Goal: Communication & Community: Answer question/provide support

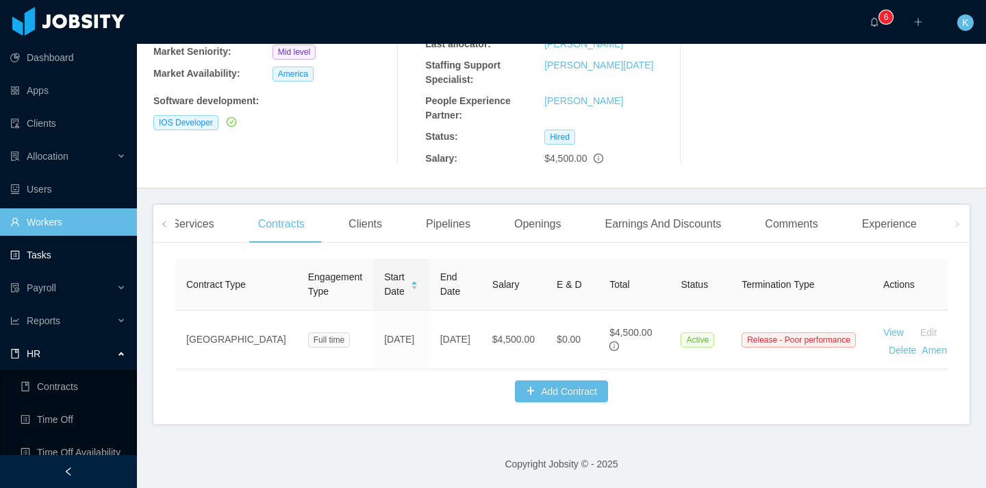
scroll to position [662, 0]
click at [53, 112] on link "Clients" at bounding box center [68, 123] width 116 height 27
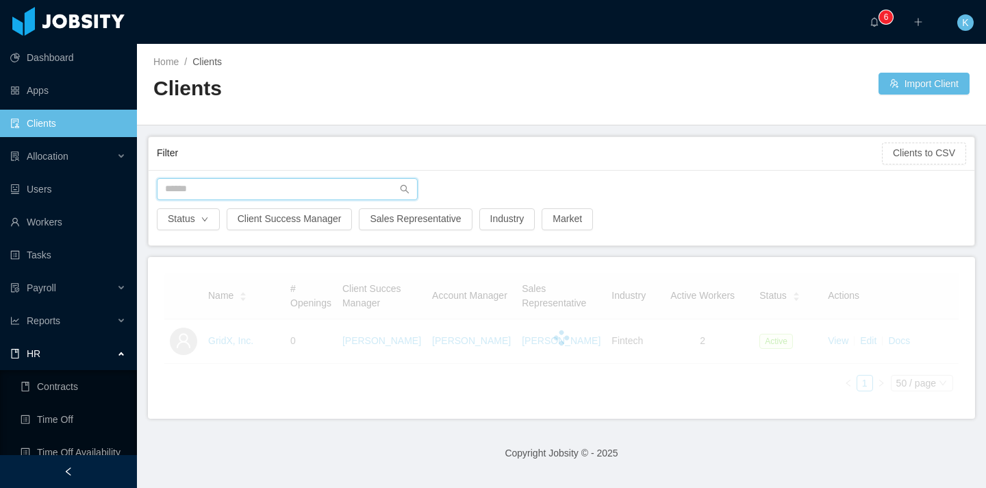
click at [321, 194] on input "text" at bounding box center [287, 189] width 261 height 22
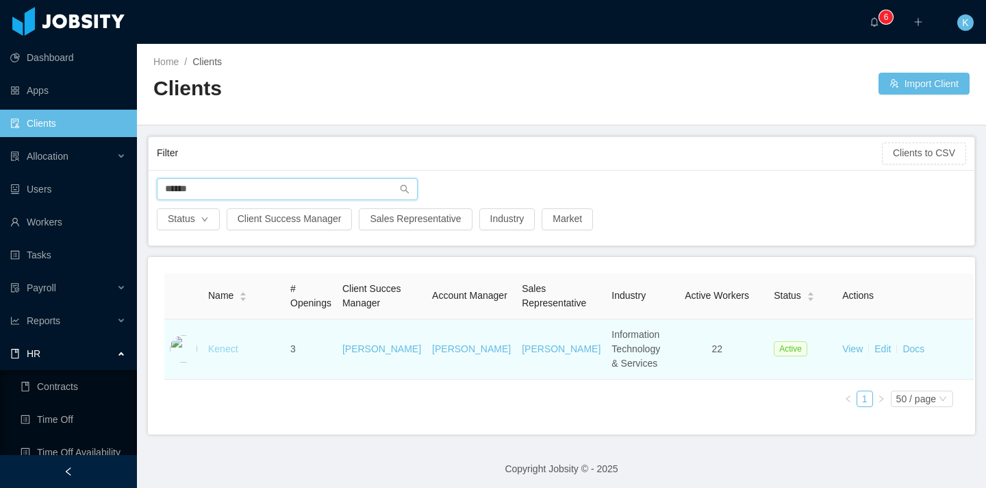
type input "******"
click at [219, 354] on link "Kenect" at bounding box center [223, 348] width 30 height 11
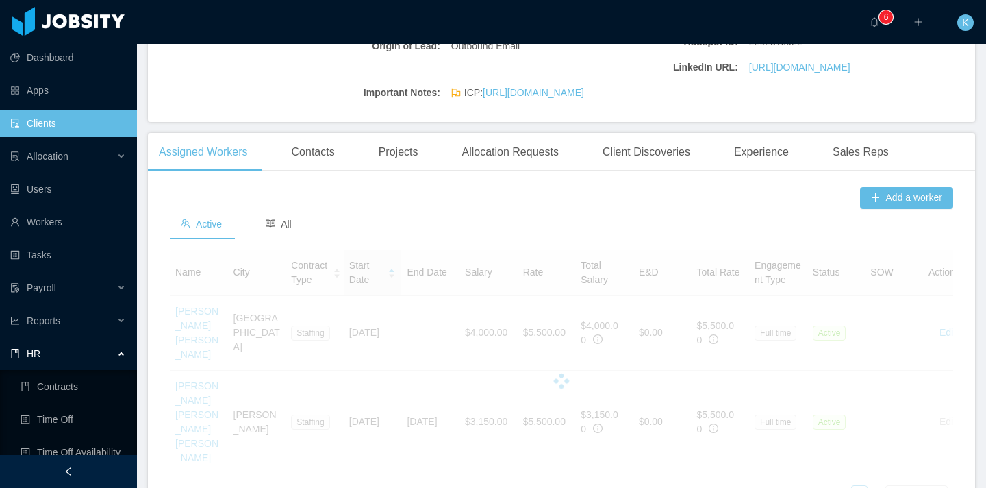
scroll to position [328, 0]
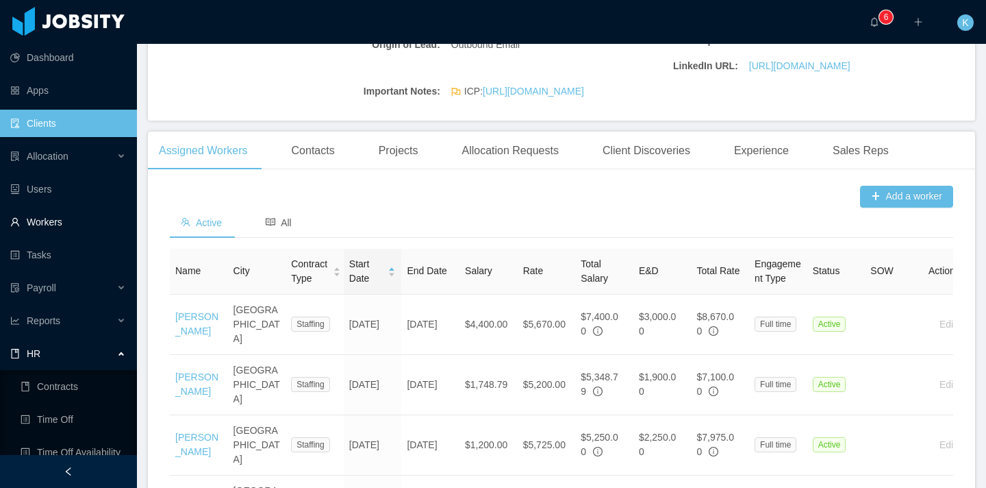
click at [48, 219] on link "Workers" at bounding box center [68, 221] width 116 height 27
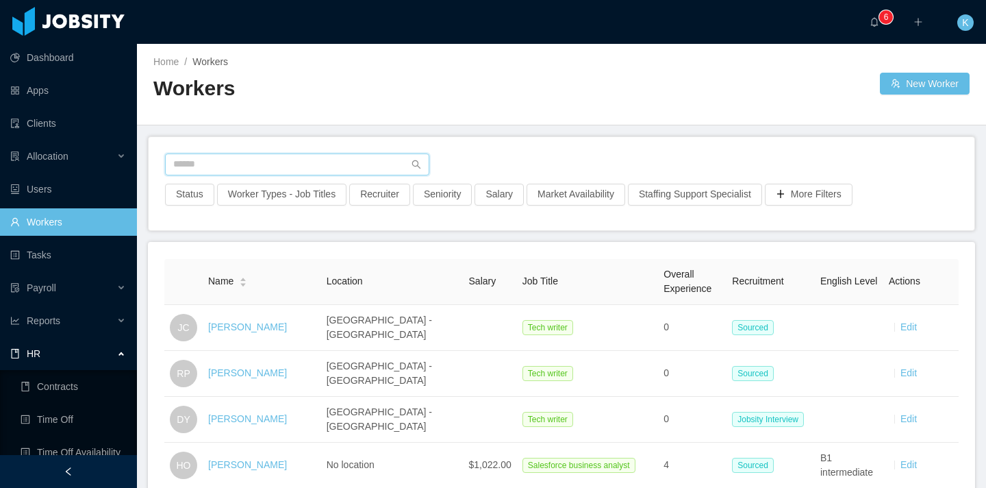
click at [286, 165] on input "text" at bounding box center [297, 164] width 264 height 22
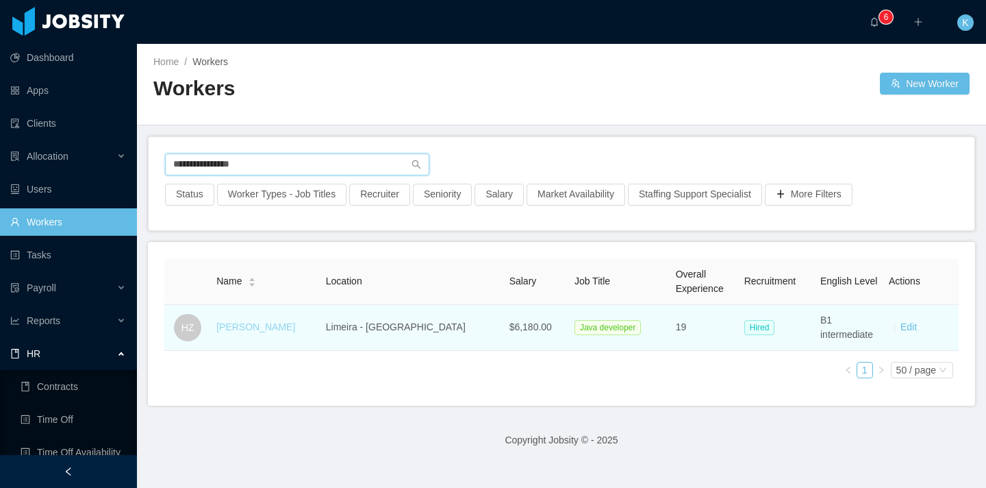
type input "**********"
click at [249, 331] on link "[PERSON_NAME]" at bounding box center [255, 326] width 79 height 11
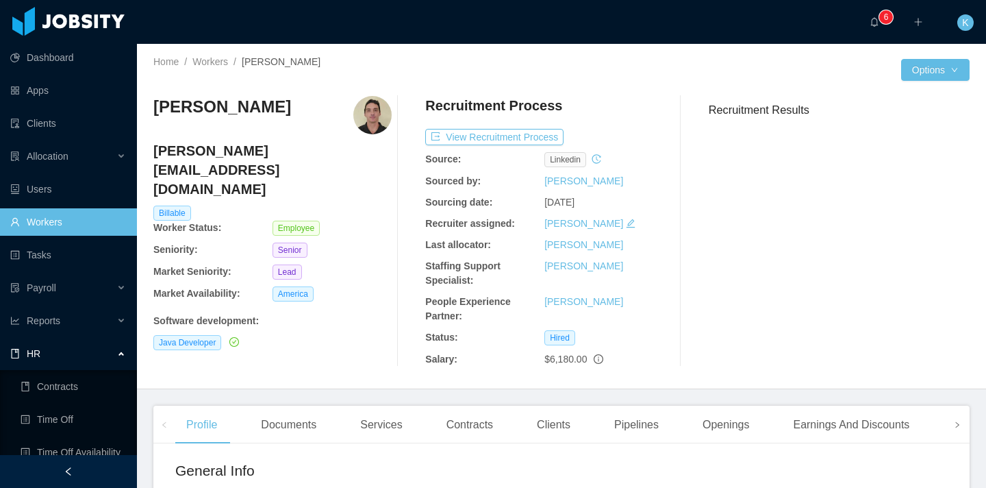
click at [954, 425] on icon "icon: right" at bounding box center [957, 424] width 7 height 7
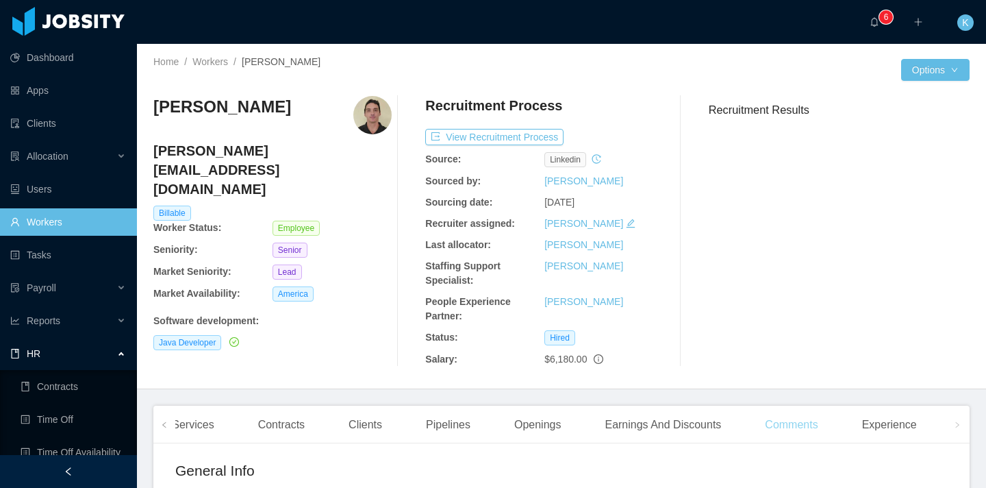
click at [771, 431] on div "Comments" at bounding box center [791, 425] width 75 height 38
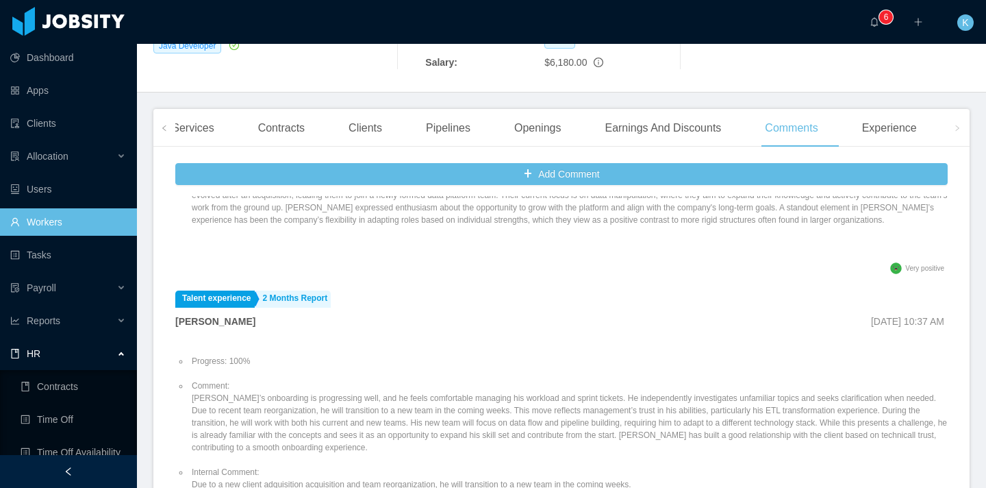
scroll to position [668, 0]
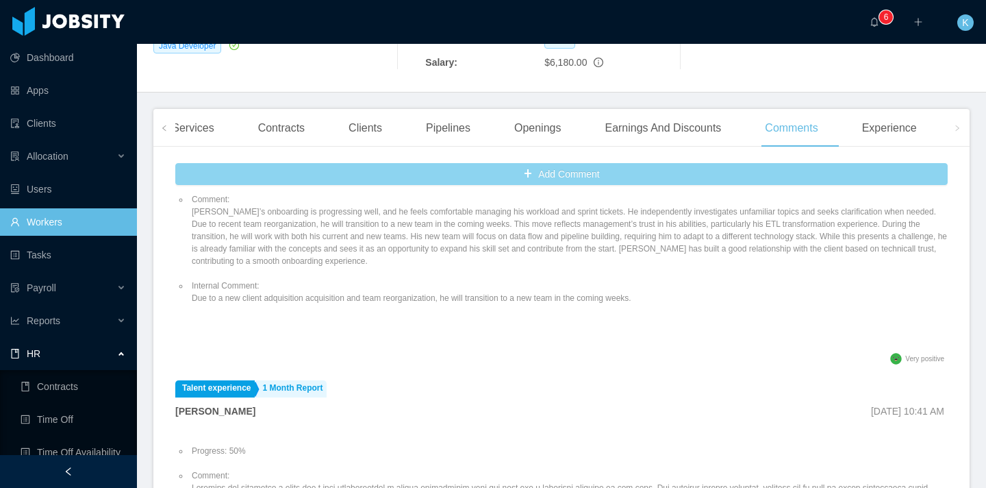
click at [495, 169] on button "Add Comment" at bounding box center [561, 174] width 773 height 22
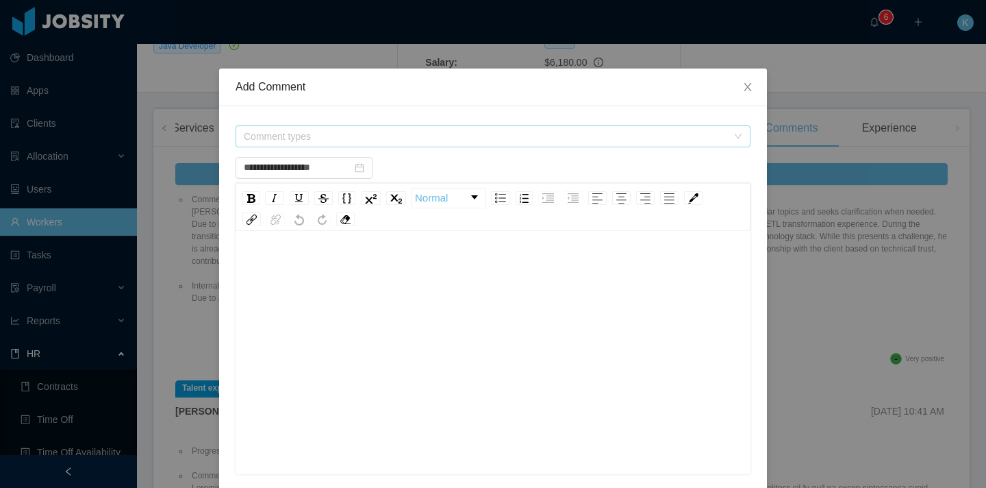
click at [340, 141] on span "Comment types" at bounding box center [486, 136] width 484 height 14
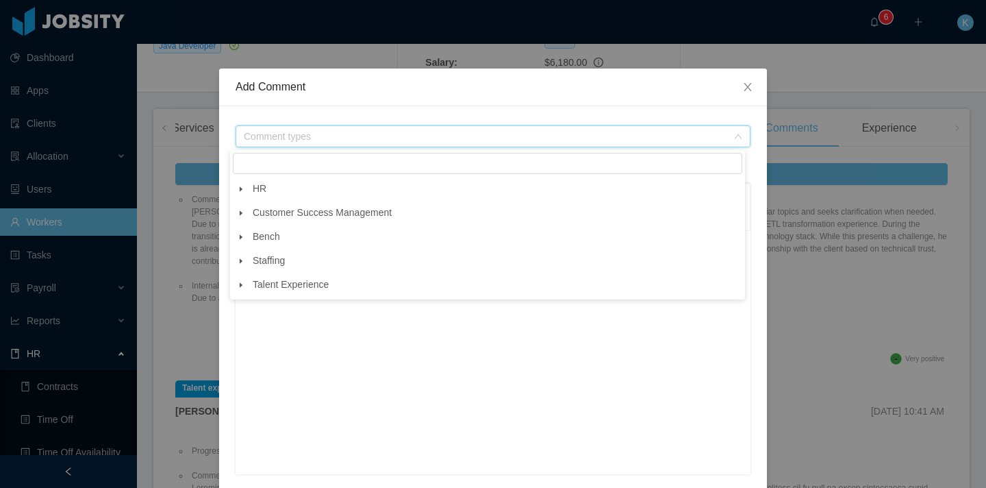
click at [238, 192] on icon "icon: caret-down" at bounding box center [241, 189] width 7 height 7
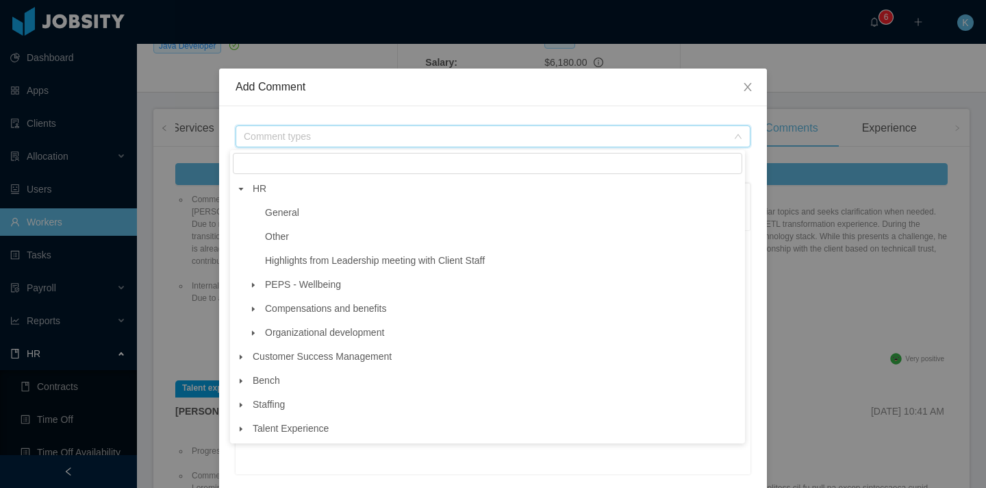
click at [252, 284] on icon "icon: caret-down" at bounding box center [253, 284] width 3 height 5
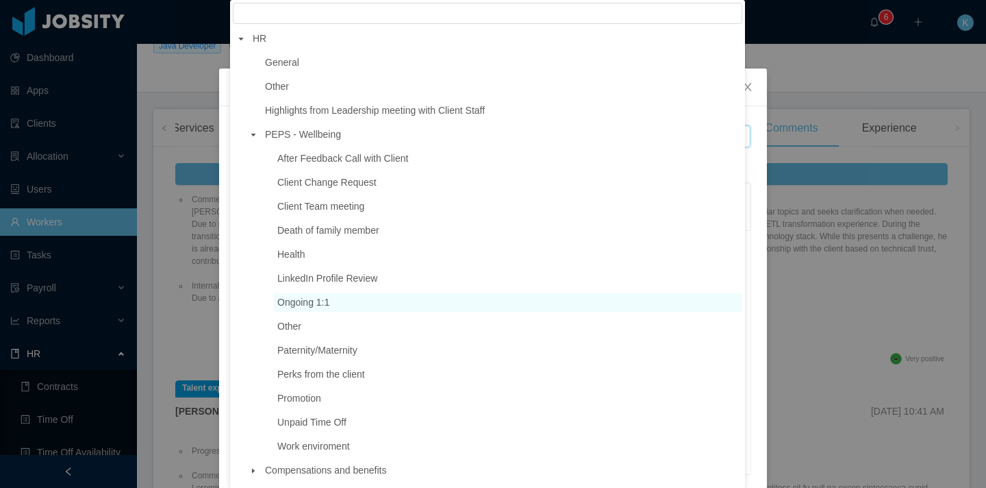
scroll to position [3, 0]
click at [316, 301] on span "Ongoing 1:1" at bounding box center [303, 299] width 52 height 11
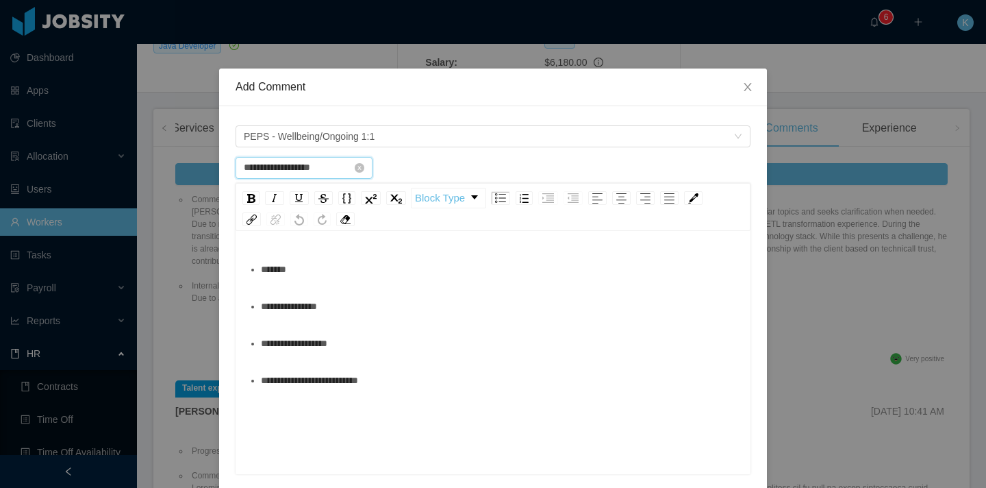
click at [301, 169] on input "**********" at bounding box center [304, 168] width 137 height 22
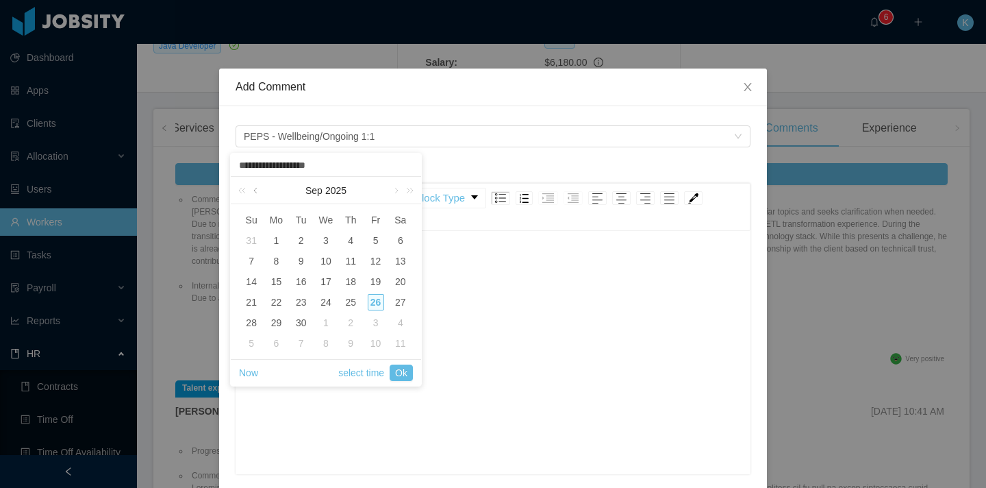
click at [253, 190] on link at bounding box center [257, 190] width 12 height 27
click at [329, 306] on div "23" at bounding box center [326, 302] width 16 height 16
type input "**********"
click at [330, 306] on div "23" at bounding box center [326, 302] width 16 height 16
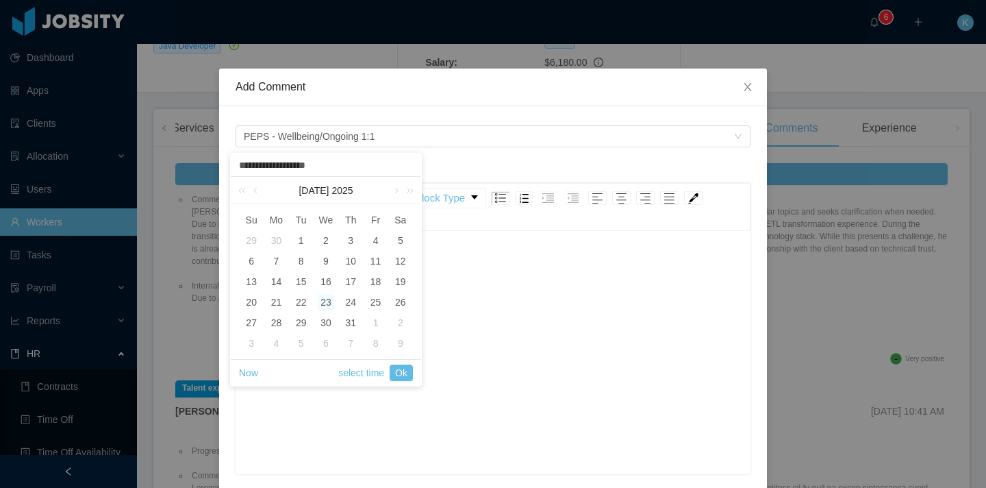
click at [306, 169] on input "**********" at bounding box center [326, 165] width 177 height 15
type input "**********"
click at [564, 287] on ul "**********" at bounding box center [494, 325] width 494 height 138
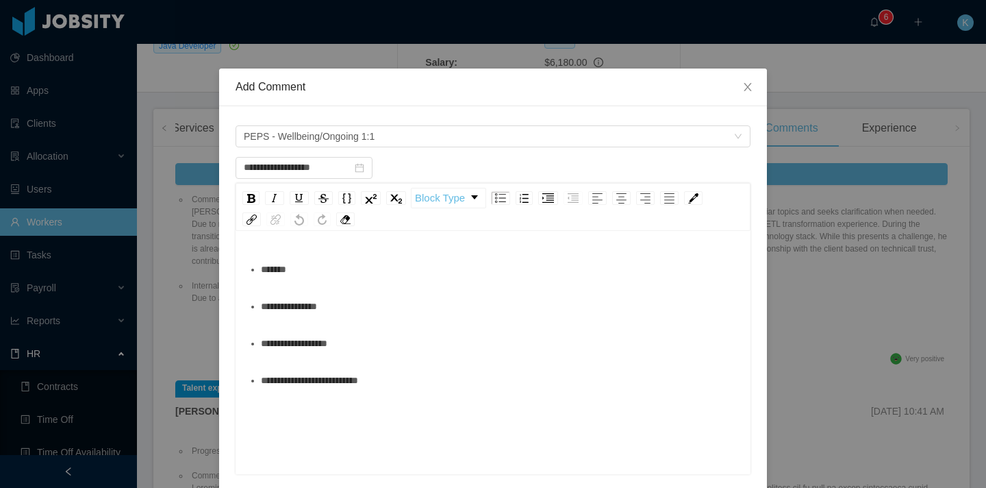
click at [421, 388] on div "**********" at bounding box center [501, 379] width 480 height 27
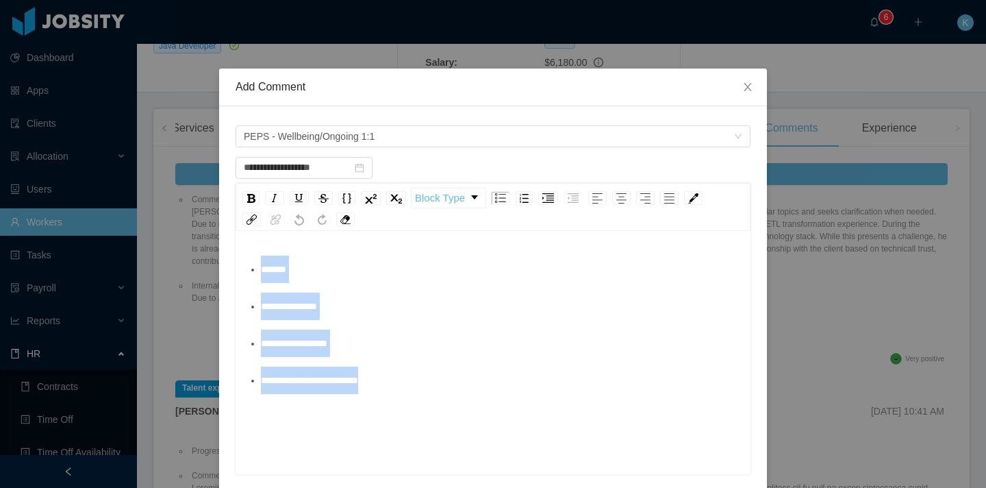
drag, startPoint x: 399, startPoint y: 376, endPoint x: 177, endPoint y: 204, distance: 280.8
click at [177, 204] on div "**********" at bounding box center [493, 244] width 986 height 488
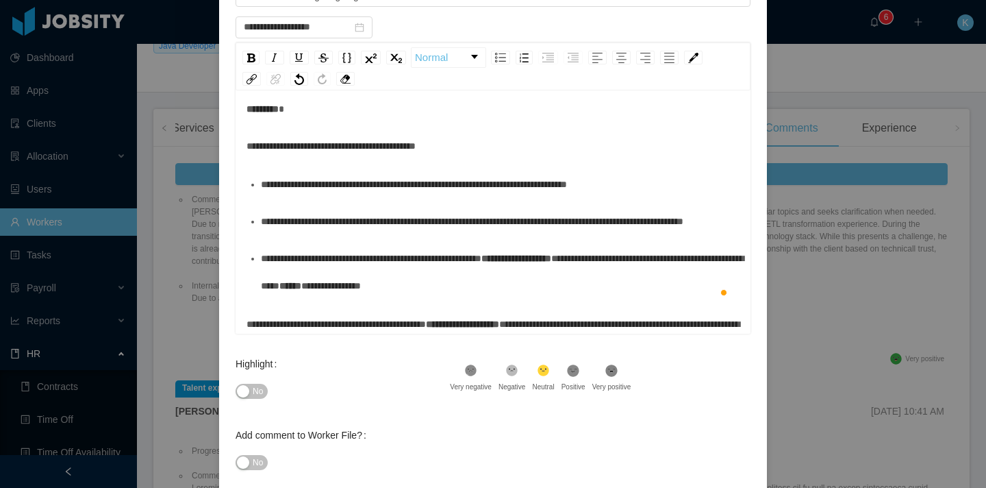
scroll to position [0, 0]
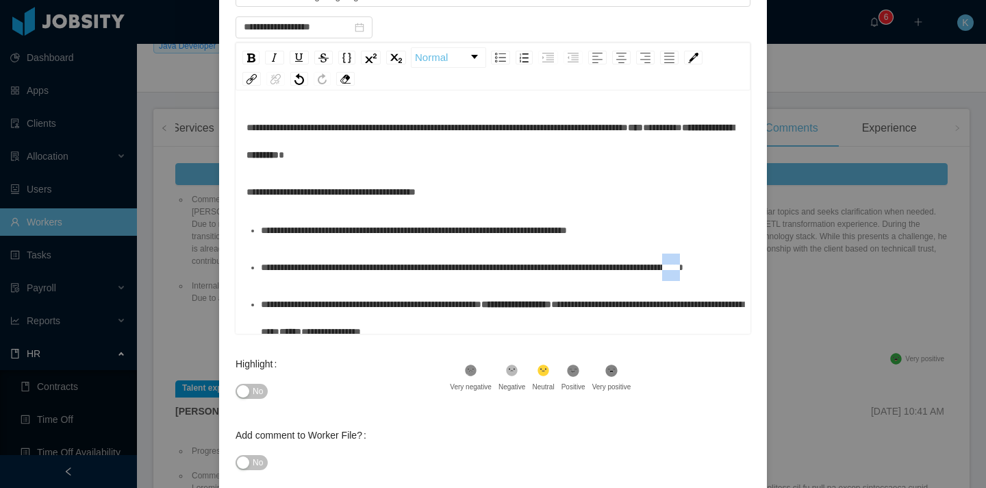
drag, startPoint x: 349, startPoint y: 296, endPoint x: 325, endPoint y: 297, distance: 24.7
click at [325, 272] on span "**********" at bounding box center [472, 267] width 423 height 10
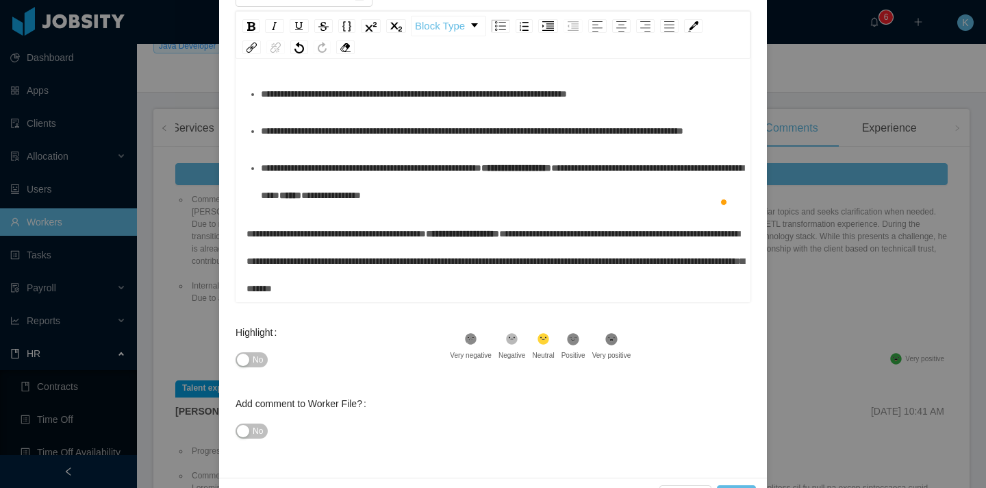
scroll to position [214, 0]
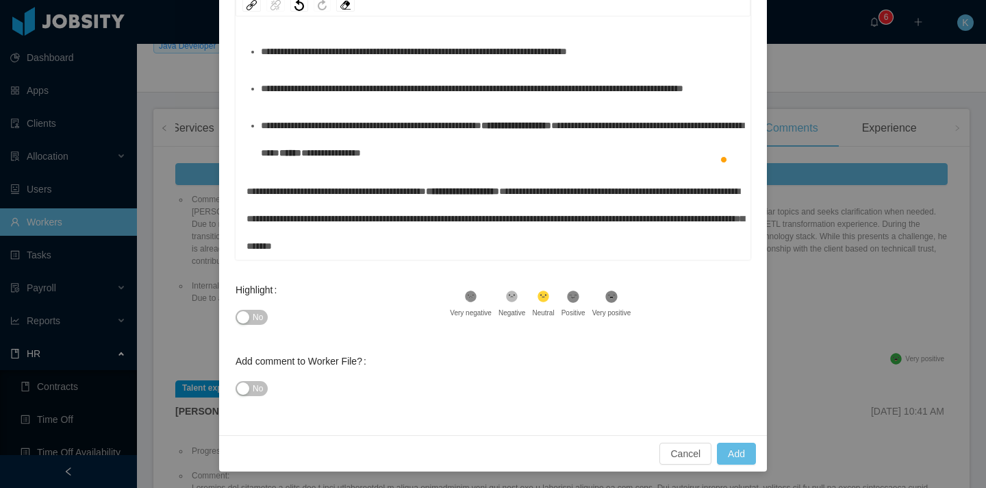
click at [654, 256] on div "**********" at bounding box center [494, 218] width 494 height 82
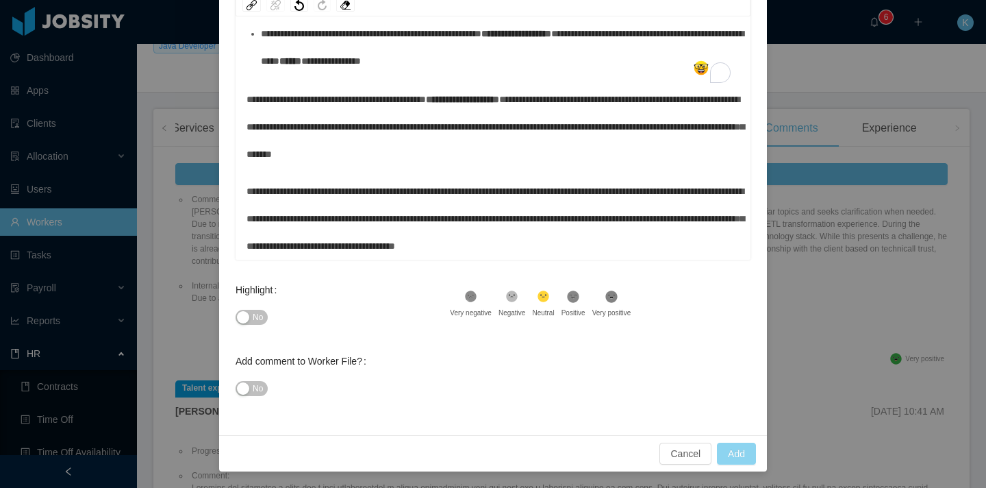
click at [717, 459] on button "Add" at bounding box center [736, 454] width 39 height 22
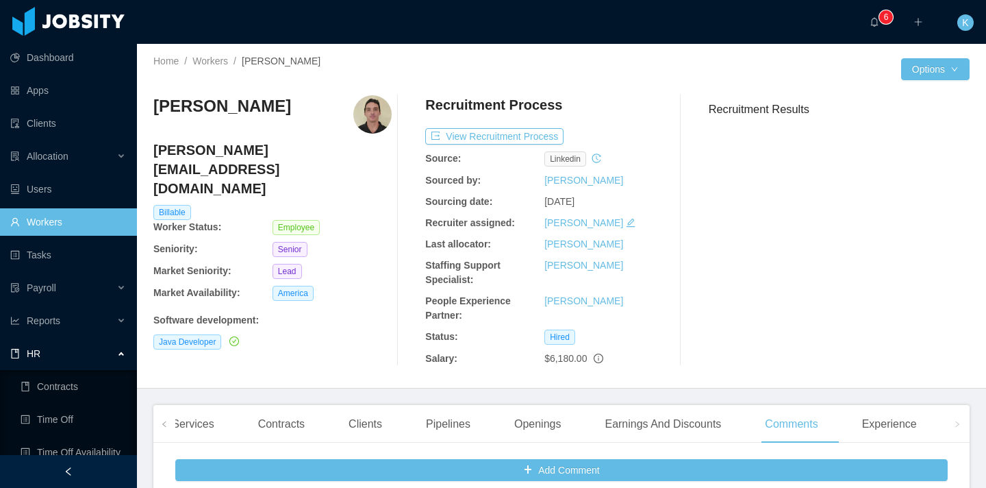
scroll to position [0, 0]
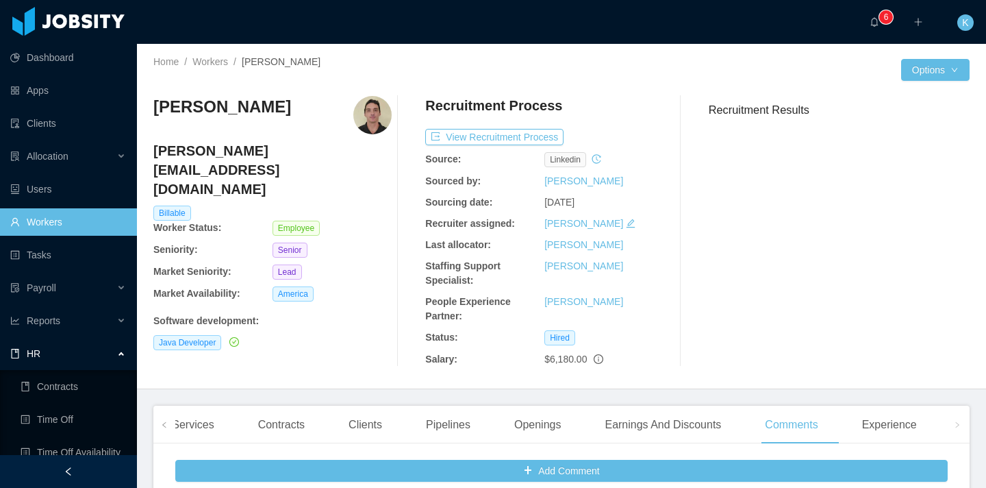
click at [57, 230] on link "Workers" at bounding box center [68, 221] width 116 height 27
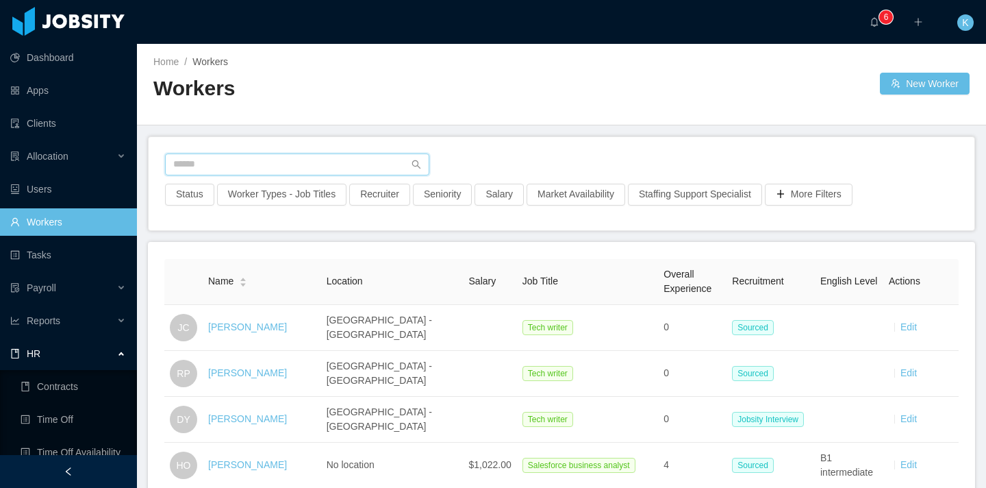
click at [244, 170] on input "text" at bounding box center [297, 164] width 264 height 22
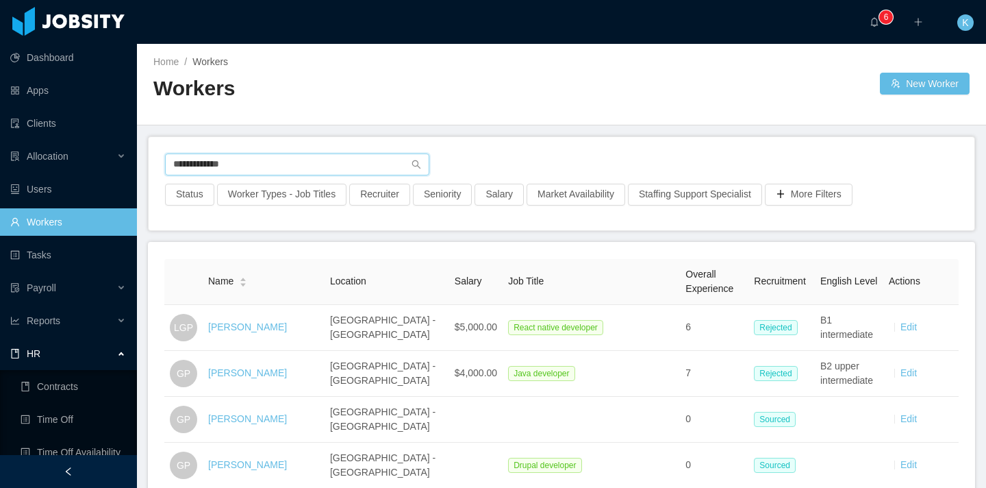
click at [244, 168] on input "**********" at bounding box center [297, 164] width 264 height 22
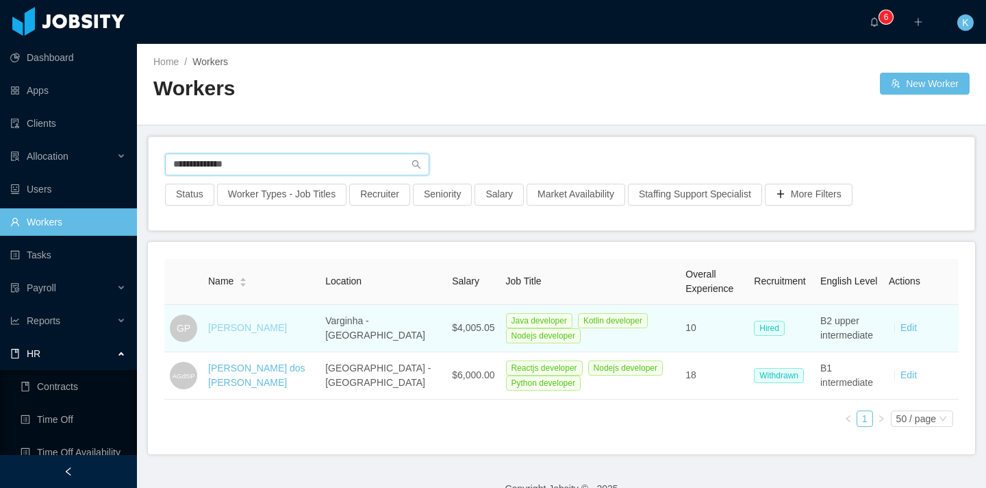
type input "**********"
click at [249, 329] on link "[PERSON_NAME]" at bounding box center [247, 327] width 79 height 11
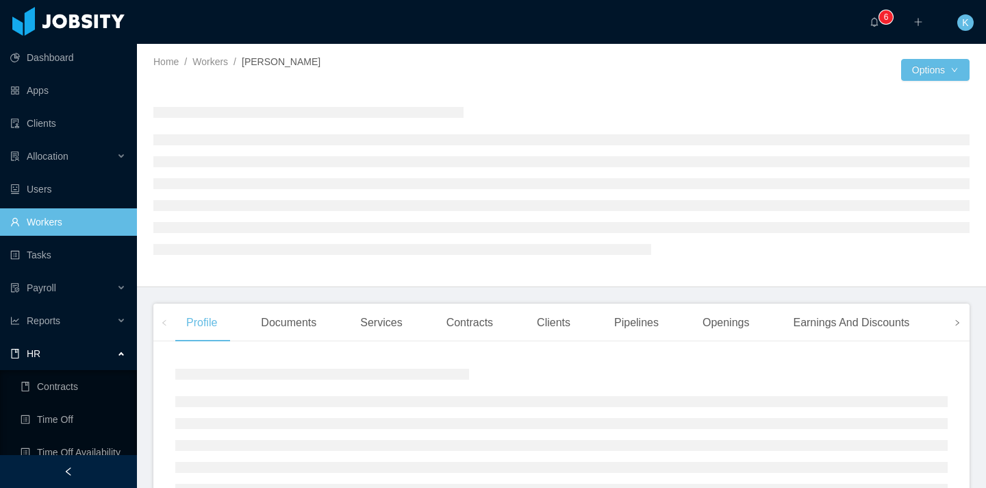
click at [947, 328] on span at bounding box center [958, 322] width 22 height 38
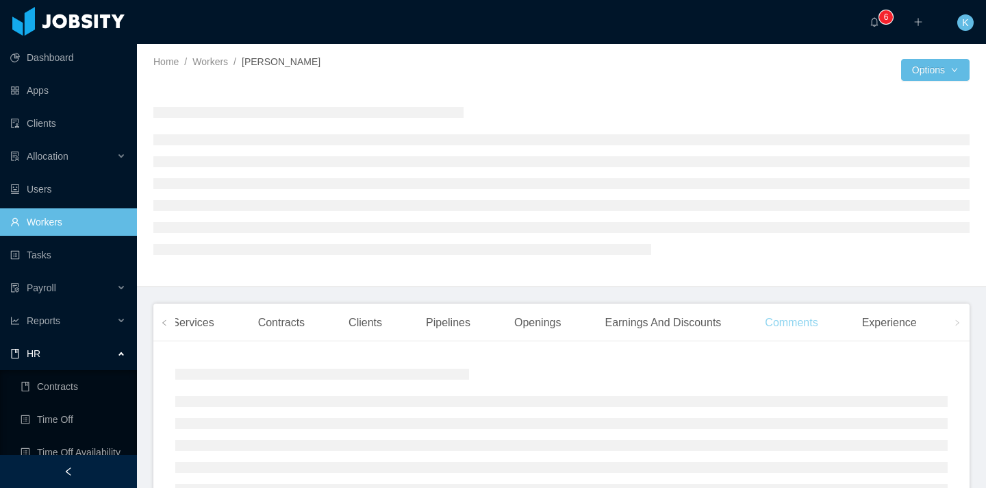
click at [781, 333] on div "Comments" at bounding box center [791, 322] width 75 height 38
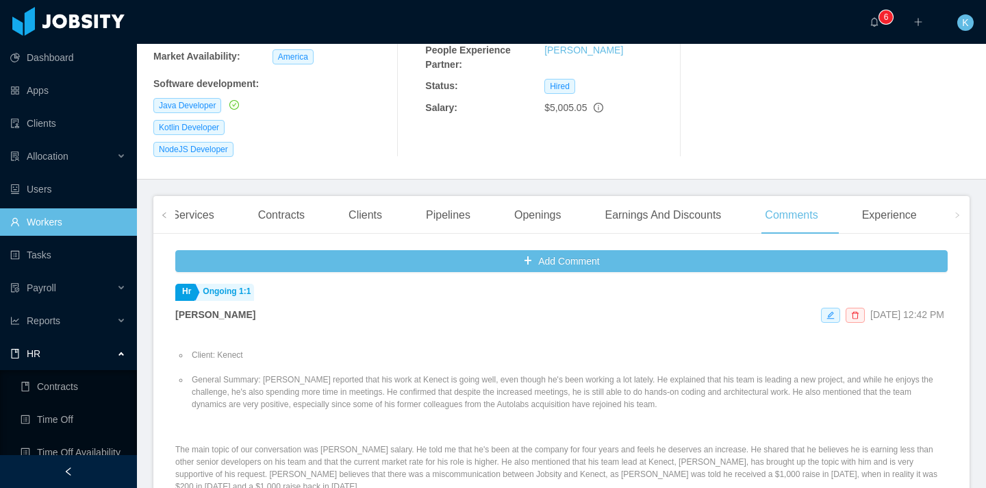
scroll to position [5, 0]
click at [954, 207] on span at bounding box center [958, 215] width 8 height 16
click at [283, 196] on div "Contracts" at bounding box center [281, 215] width 69 height 38
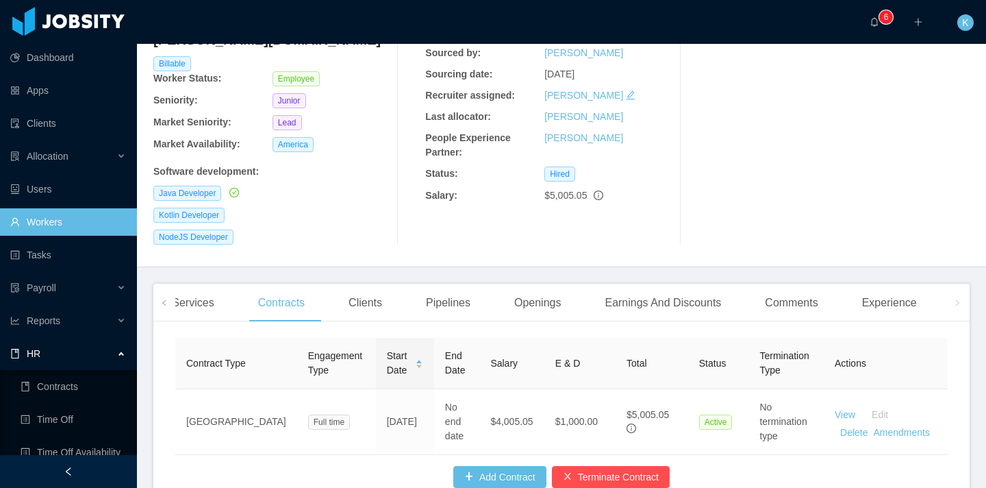
scroll to position [207, 0]
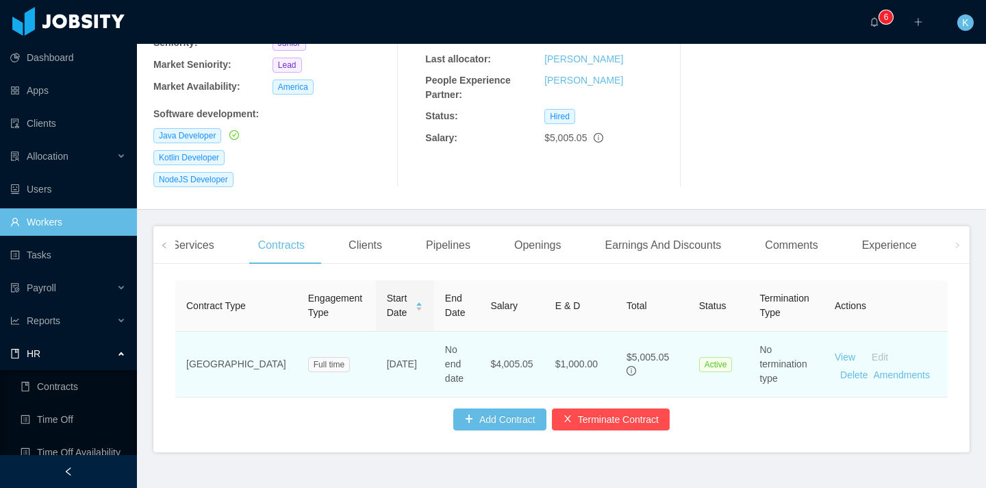
click at [545, 341] on td "$1,000.00" at bounding box center [580, 365] width 71 height 66
click at [899, 369] on link "Amendments" at bounding box center [901, 374] width 56 height 11
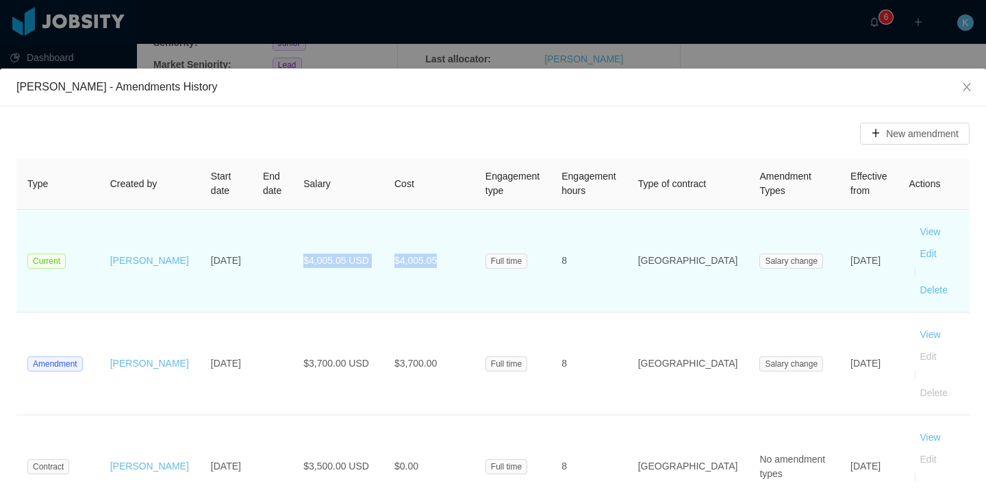
drag, startPoint x: 279, startPoint y: 257, endPoint x: 451, endPoint y: 259, distance: 172.0
click at [451, 259] on tr "Current [PERSON_NAME] [DATE] $4,005.05 USD $4,005.05 Full time 8 [GEOGRAPHIC_DA…" at bounding box center [493, 261] width 954 height 103
click at [451, 259] on td "$4,005.05" at bounding box center [429, 261] width 91 height 103
drag, startPoint x: 445, startPoint y: 259, endPoint x: 290, endPoint y: 260, distance: 154.8
click at [290, 260] on tr "Current [PERSON_NAME] [DATE] $4,005.05 USD $4,005.05 Full time 8 [GEOGRAPHIC_DA…" at bounding box center [493, 261] width 954 height 103
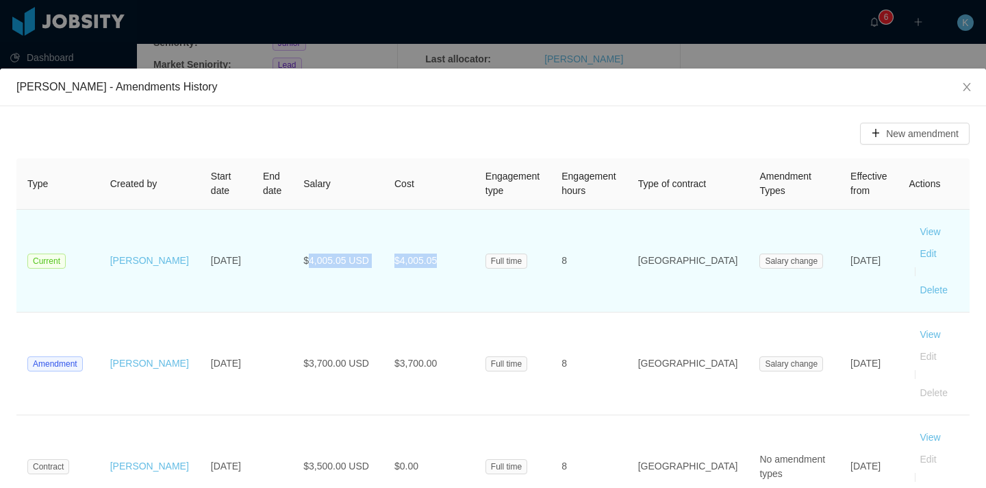
click at [293, 260] on td "$4,005.05 USD" at bounding box center [338, 261] width 91 height 103
drag, startPoint x: 293, startPoint y: 258, endPoint x: 403, endPoint y: 258, distance: 110.3
click at [403, 258] on tr "Current [PERSON_NAME] [DATE] $4,005.05 USD $4,005.05 Full time 8 [GEOGRAPHIC_DA…" at bounding box center [493, 261] width 954 height 103
click at [403, 258] on span "$4,005.05" at bounding box center [416, 260] width 42 height 11
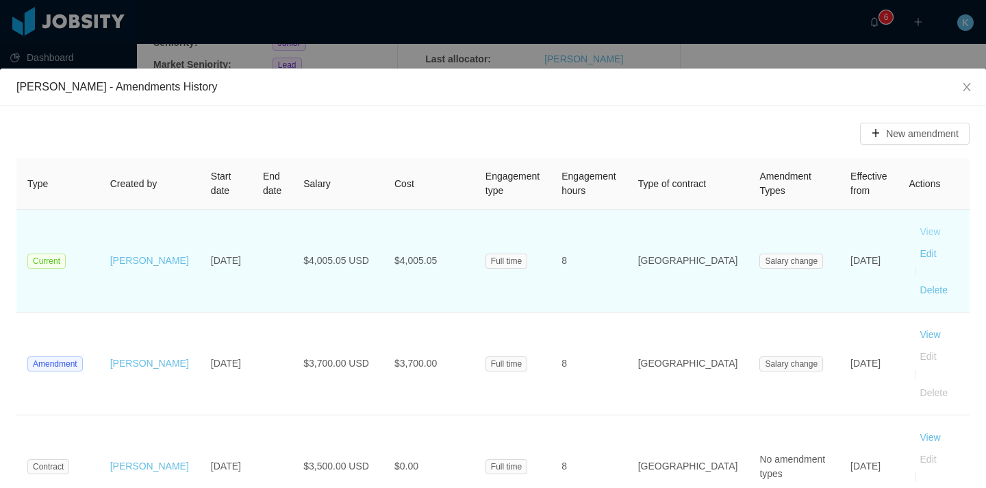
click at [910, 229] on button "View" at bounding box center [931, 232] width 42 height 22
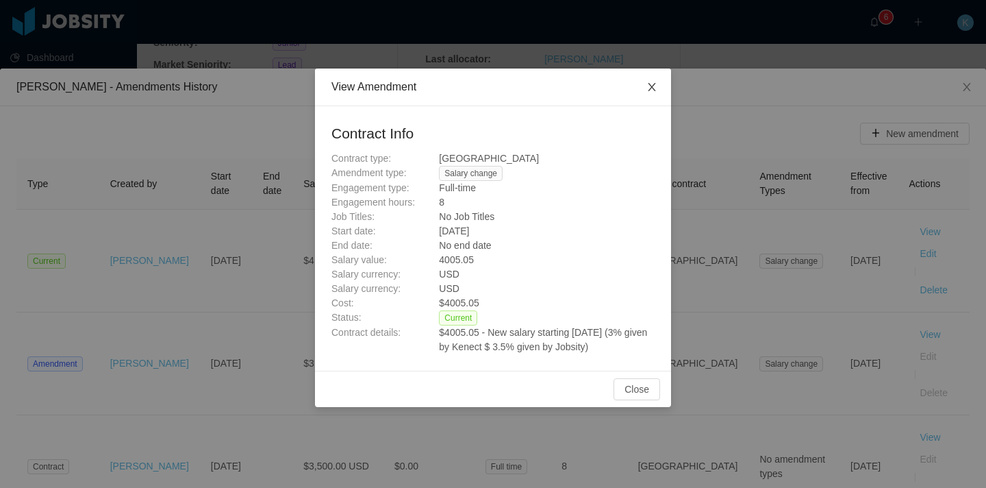
click at [654, 90] on icon "icon: close" at bounding box center [652, 87] width 8 height 8
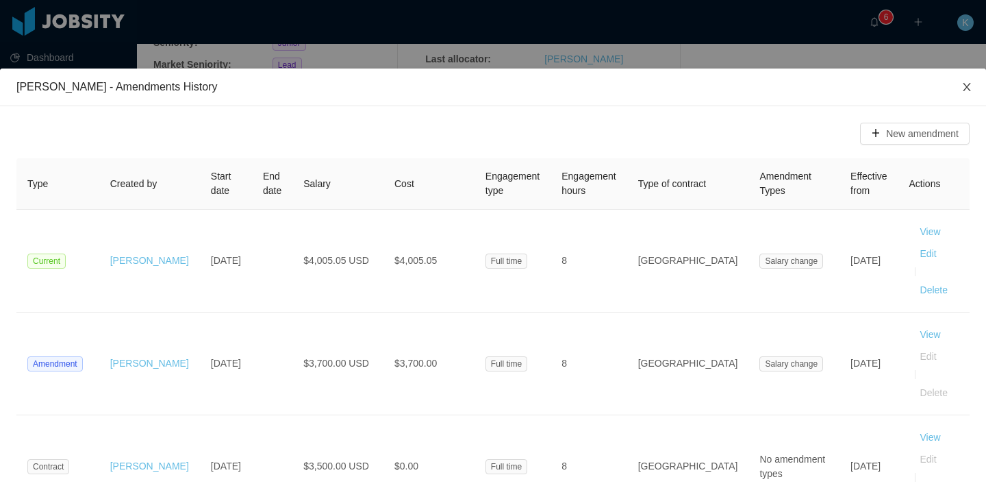
click at [962, 89] on icon "icon: close" at bounding box center [967, 87] width 11 height 11
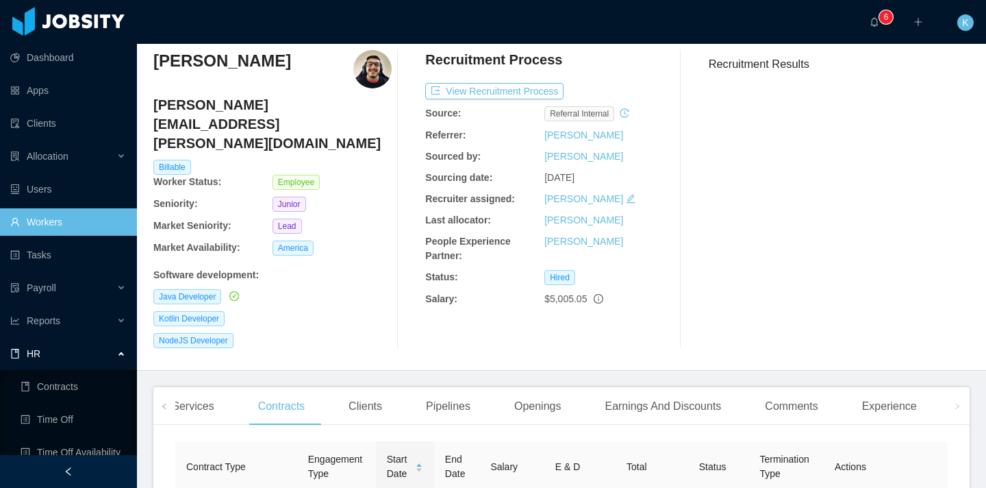
scroll to position [121, 0]
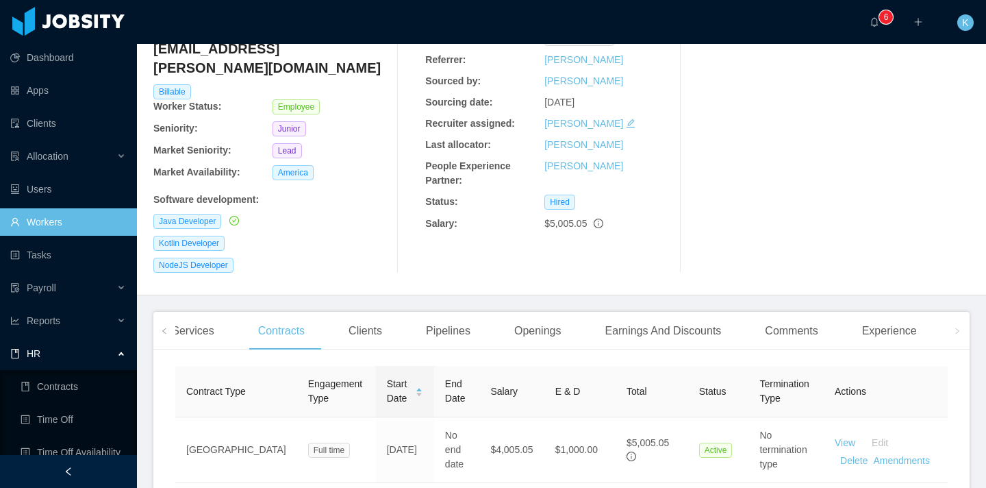
click at [60, 219] on link "Workers" at bounding box center [68, 221] width 116 height 27
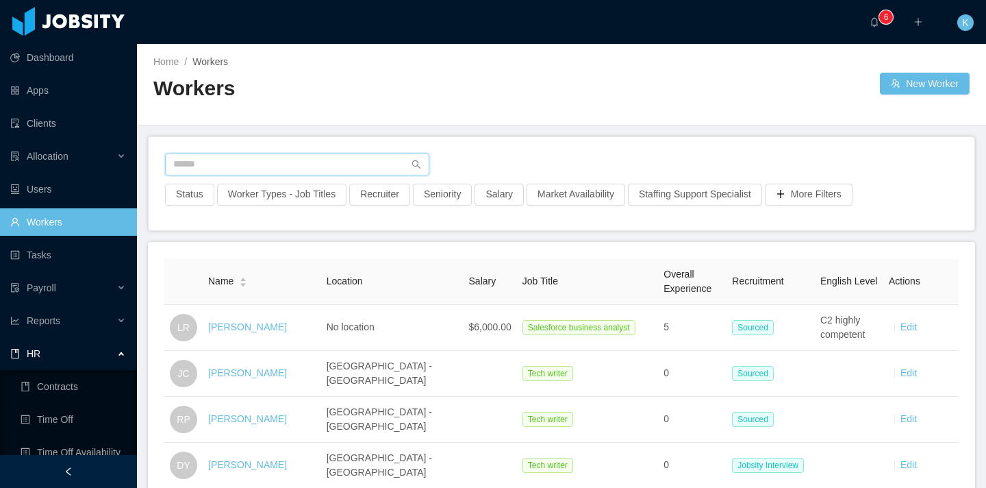
click at [240, 160] on input "text" at bounding box center [297, 164] width 264 height 22
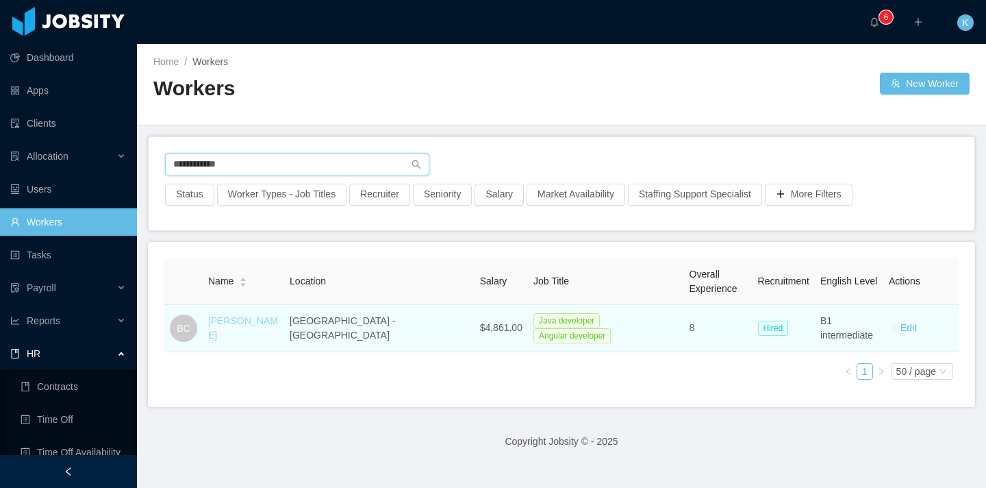
type input "**********"
click at [266, 327] on link "[PERSON_NAME]" at bounding box center [243, 327] width 70 height 25
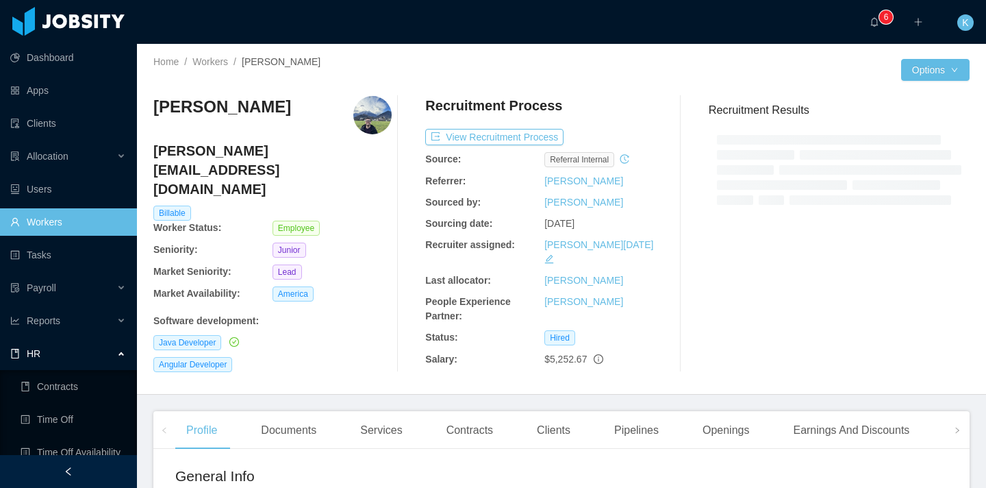
click at [947, 323] on div "Recruitment Results" at bounding box center [834, 234] width 272 height 276
click at [947, 411] on span at bounding box center [958, 430] width 22 height 38
click at [801, 411] on div "Comments" at bounding box center [791, 430] width 75 height 38
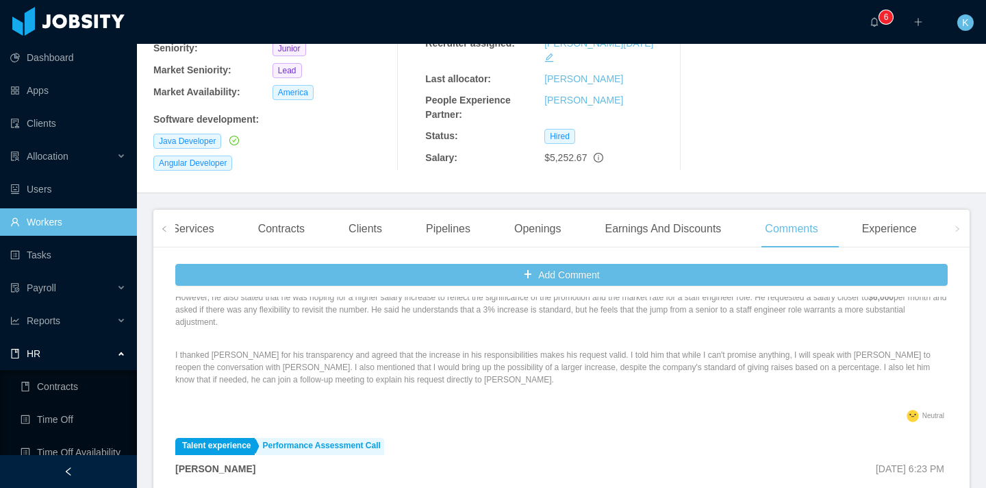
scroll to position [155, 0]
click at [45, 121] on link "Clients" at bounding box center [68, 123] width 116 height 27
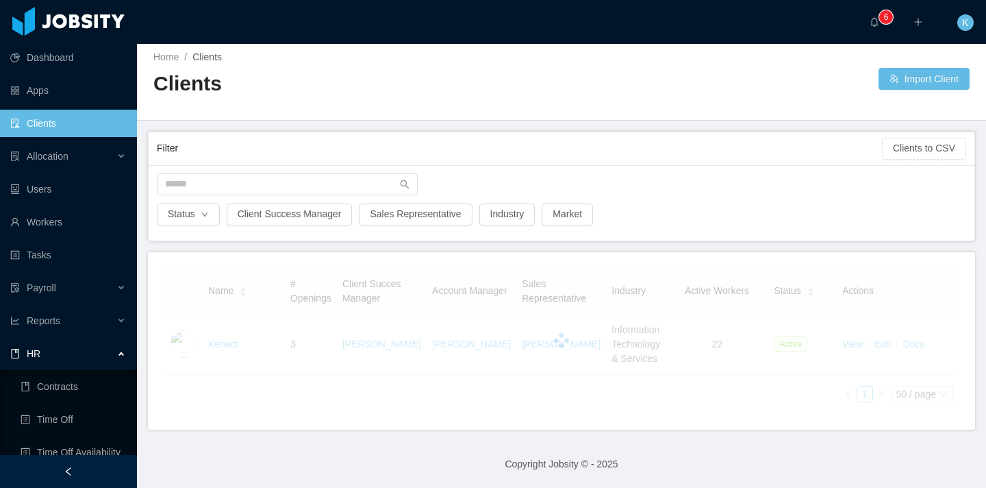
scroll to position [18, 0]
click at [264, 178] on input "text" at bounding box center [287, 184] width 261 height 22
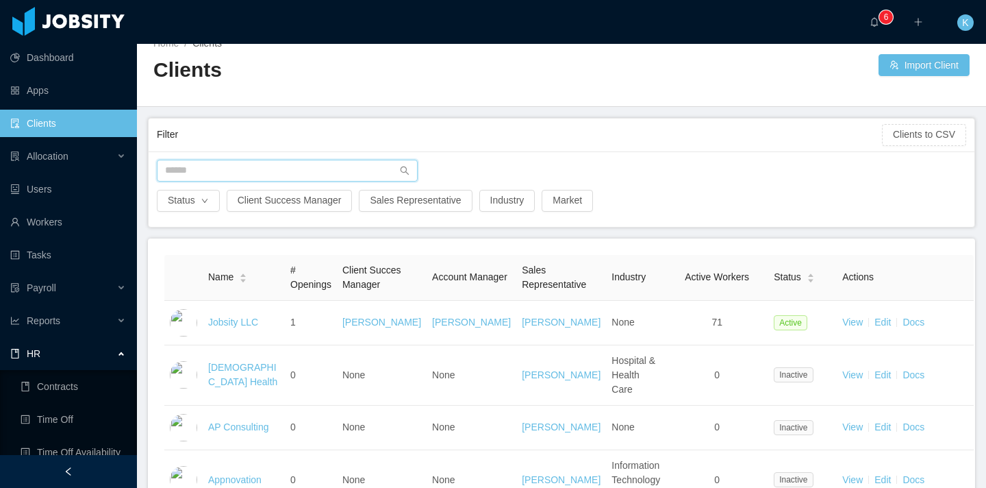
click at [189, 175] on input "text" at bounding box center [287, 171] width 261 height 22
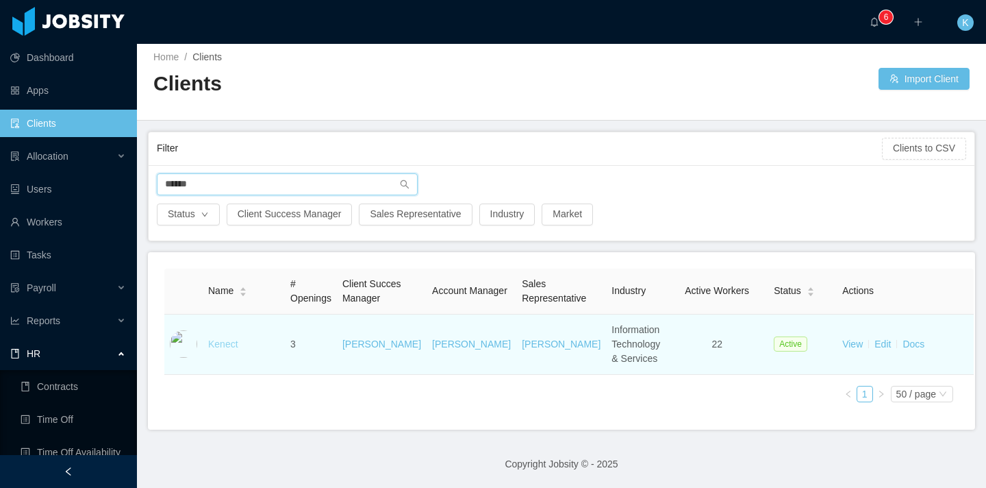
type input "******"
click at [238, 343] on link "Kenect" at bounding box center [223, 343] width 30 height 11
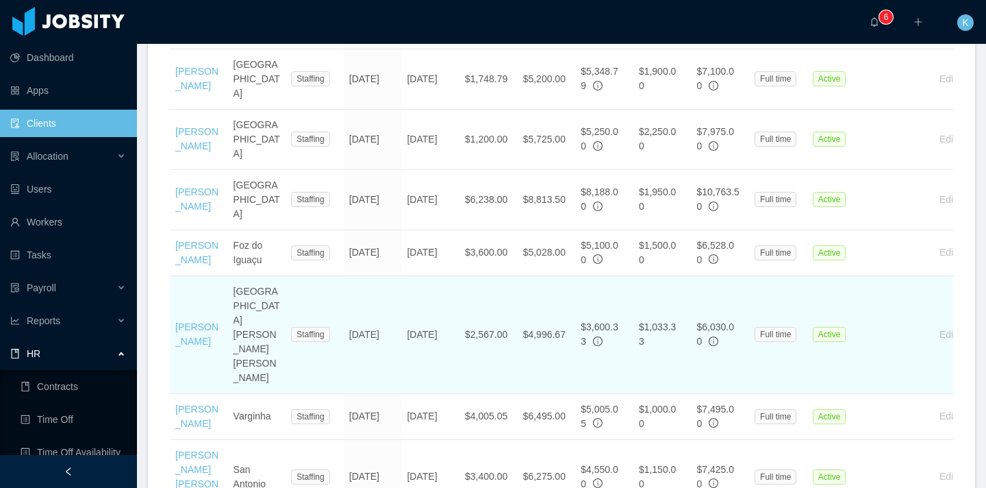
scroll to position [773, 0]
